Goal: Find specific page/section: Find specific page/section

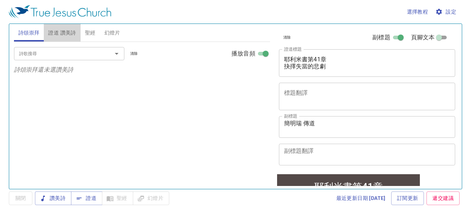
click at [65, 32] on span "證道 讚美詩" at bounding box center [62, 32] width 28 height 9
click at [92, 197] on span "證道" at bounding box center [86, 198] width 19 height 9
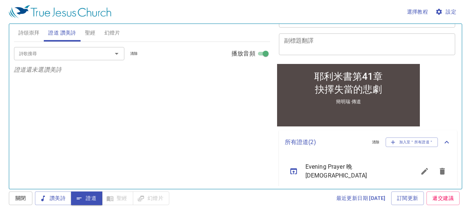
scroll to position [138, 0]
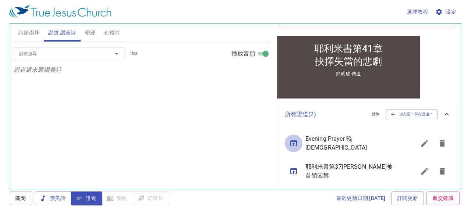
click at [293, 139] on icon "sermon lineup list" at bounding box center [293, 143] width 9 height 9
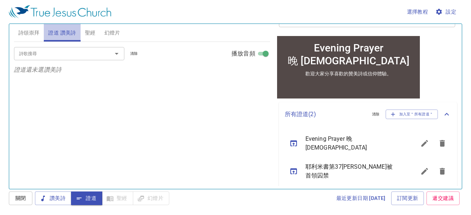
click at [55, 34] on span "證道 讚美詩" at bounding box center [62, 32] width 28 height 9
click at [82, 53] on input "詩歌搜尋" at bounding box center [58, 53] width 84 height 8
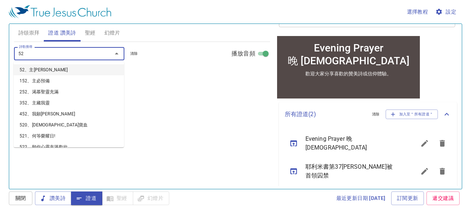
type input "523"
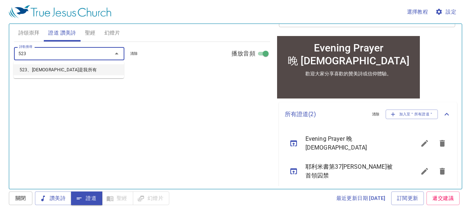
click at [61, 69] on li "523、救主是我所有" at bounding box center [69, 69] width 110 height 11
select select "1"
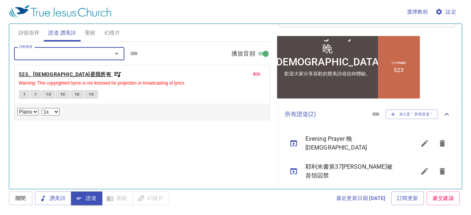
click at [63, 73] on b "523、救主是我所有" at bounding box center [65, 74] width 92 height 9
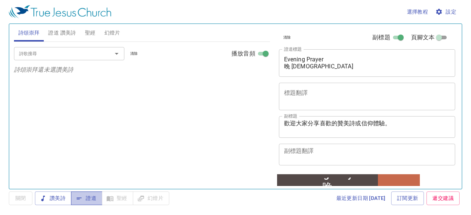
click at [90, 200] on span "證道" at bounding box center [86, 198] width 19 height 9
click at [68, 30] on span "證道 讚美詩" at bounding box center [62, 32] width 28 height 9
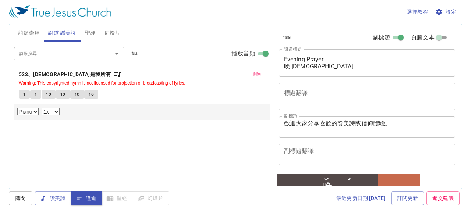
select select "1"
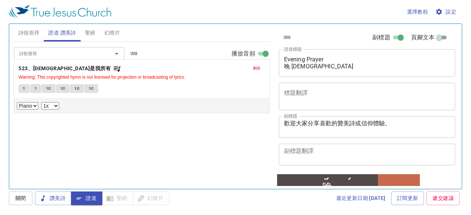
drag, startPoint x: 55, startPoint y: 75, endPoint x: 87, endPoint y: 71, distance: 32.3
click at [87, 71] on div "刪除 523、救主是我所有 Warning: This copyrighted hymn is not licensed for projection or …" at bounding box center [142, 92] width 256 height 55
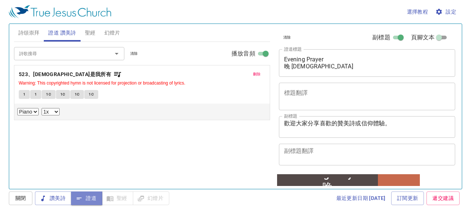
click at [82, 197] on icon "button" at bounding box center [78, 198] width 7 height 7
click at [44, 75] on b "523、救主是我所有" at bounding box center [65, 74] width 92 height 9
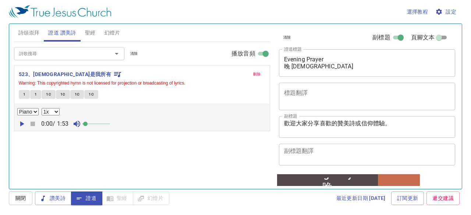
drag, startPoint x: 91, startPoint y: 122, endPoint x: 87, endPoint y: 122, distance: 4.4
click at [87, 122] on span at bounding box center [85, 124] width 4 height 4
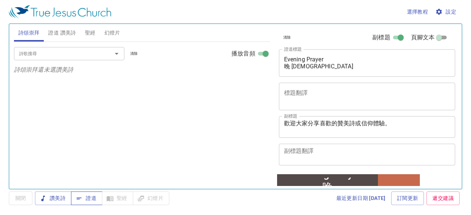
click at [85, 197] on span "證道" at bounding box center [86, 198] width 19 height 9
click at [69, 32] on span "證道 讚美詩" at bounding box center [62, 32] width 28 height 9
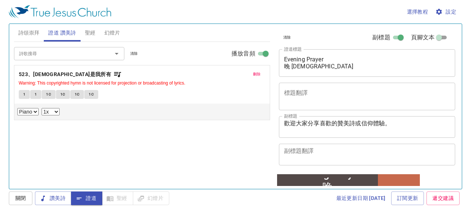
click at [78, 54] on input "詩歌搜尋" at bounding box center [58, 53] width 84 height 8
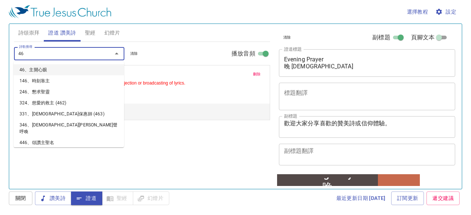
type input "461"
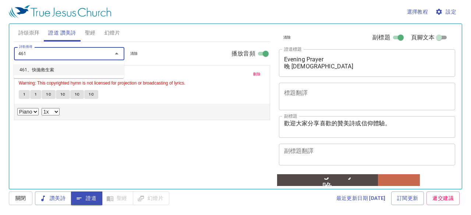
click at [51, 69] on li "461、快拋救生索" at bounding box center [69, 69] width 110 height 11
select select "1"
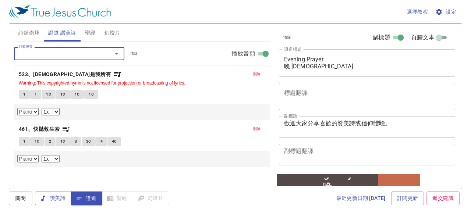
click at [93, 33] on span "聖經" at bounding box center [90, 32] width 11 height 9
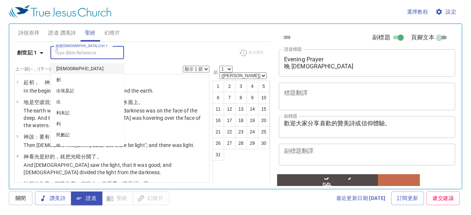
click at [79, 53] on input "挑選聖經章節 (Ctrl + /)" at bounding box center [81, 53] width 57 height 8
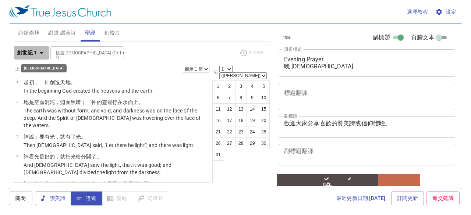
click at [43, 52] on icon "button" at bounding box center [41, 53] width 9 height 9
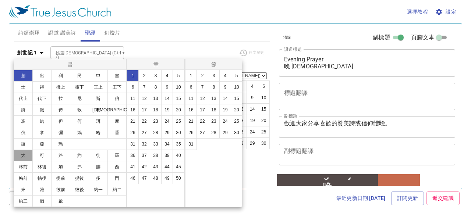
click at [25, 156] on button "太" at bounding box center [23, 156] width 19 height 12
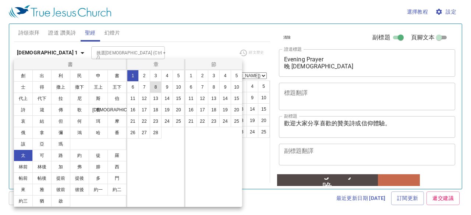
click at [154, 88] on button "8" at bounding box center [156, 87] width 12 height 12
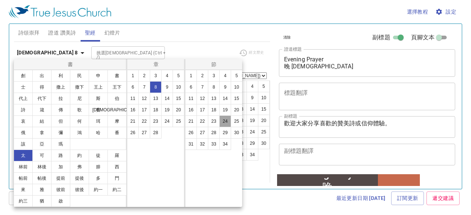
click at [227, 121] on button "24" at bounding box center [225, 121] width 12 height 12
select select "24"
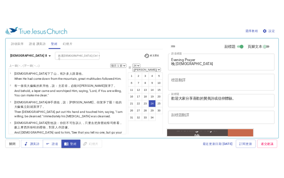
scroll to position [632, 0]
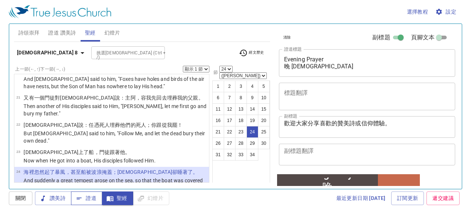
click at [91, 195] on span "證道" at bounding box center [86, 198] width 19 height 9
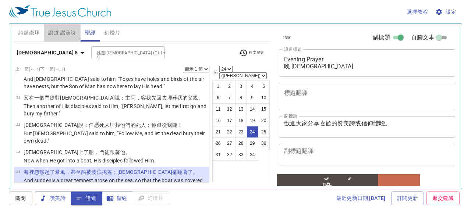
click at [59, 32] on span "證道 讚美詩" at bounding box center [62, 32] width 28 height 9
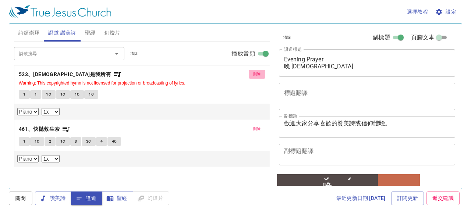
click at [254, 74] on span "刪除" at bounding box center [257, 74] width 8 height 7
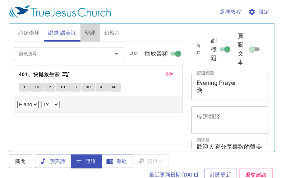
click at [90, 32] on span "聖經" at bounding box center [90, 32] width 11 height 9
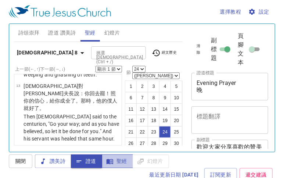
click at [119, 159] on span "聖經" at bounding box center [117, 161] width 19 height 9
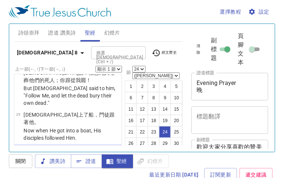
scroll to position [1074, 0]
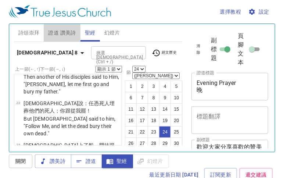
click at [57, 32] on span "證道 讚美詩" at bounding box center [62, 32] width 28 height 9
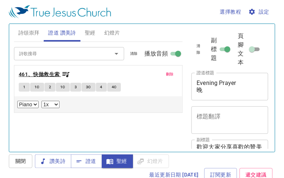
click at [53, 73] on b "461、快拋救生索" at bounding box center [39, 74] width 41 height 9
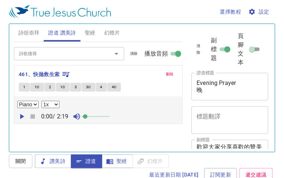
click at [87, 114] on span at bounding box center [85, 116] width 4 height 4
click at [25, 86] on span "1" at bounding box center [24, 87] width 2 height 7
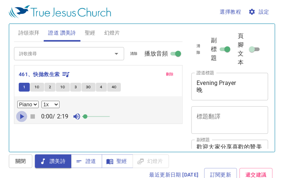
click at [21, 114] on icon "button" at bounding box center [22, 116] width 4 height 5
click at [38, 88] on span "1C" at bounding box center [37, 87] width 5 height 7
click at [48, 87] on button "2" at bounding box center [50, 87] width 11 height 9
click at [61, 88] on span "1C" at bounding box center [62, 87] width 5 height 7
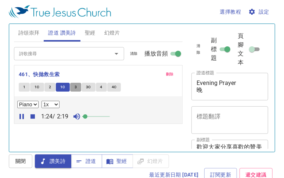
click at [75, 86] on span "3" at bounding box center [76, 87] width 2 height 7
click at [88, 85] on span "3C" at bounding box center [88, 87] width 5 height 7
click at [100, 87] on span "4" at bounding box center [101, 87] width 2 height 7
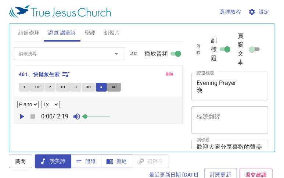
click at [112, 87] on span "4C" at bounding box center [114, 87] width 5 height 7
click at [22, 114] on icon "button" at bounding box center [21, 116] width 9 height 9
click at [35, 113] on icon "button" at bounding box center [32, 116] width 9 height 9
click at [91, 31] on span "聖經" at bounding box center [90, 32] width 11 height 9
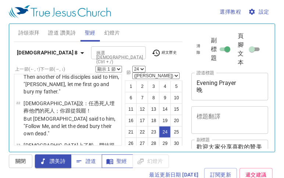
click at [118, 161] on span "聖經" at bounding box center [117, 161] width 19 height 9
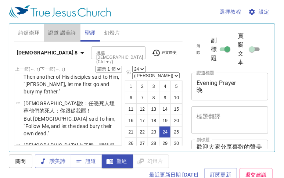
click at [60, 33] on span "證道 讚美詩" at bounding box center [62, 32] width 28 height 9
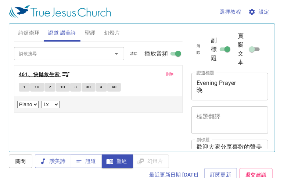
click at [46, 73] on b "461、快拋救生索" at bounding box center [39, 74] width 41 height 9
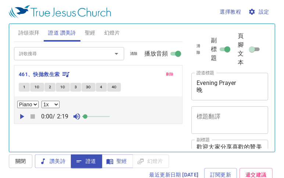
click at [89, 34] on span "聖經" at bounding box center [90, 32] width 11 height 9
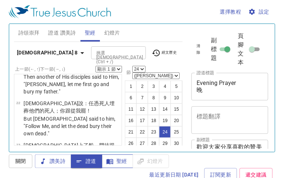
click at [124, 158] on span "聖經" at bounding box center [117, 161] width 19 height 9
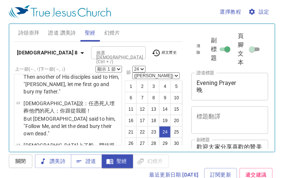
click at [58, 32] on span "證道 讚美詩" at bounding box center [62, 32] width 28 height 9
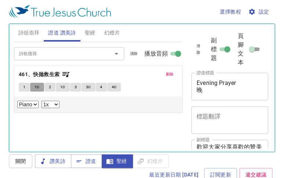
click at [35, 86] on span "1C" at bounding box center [37, 87] width 5 height 7
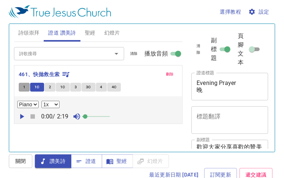
click at [24, 86] on span "1" at bounding box center [24, 87] width 2 height 7
click at [103, 87] on button "4" at bounding box center [101, 87] width 11 height 9
click at [25, 88] on button "1" at bounding box center [24, 87] width 11 height 9
